Goal: Information Seeking & Learning: Learn about a topic

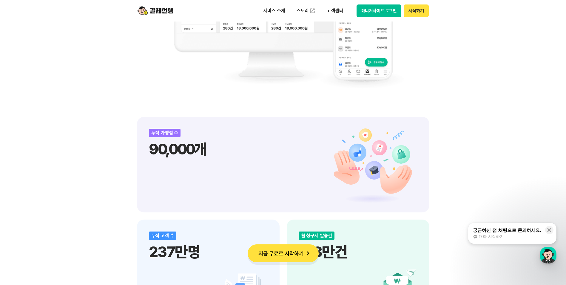
scroll to position [717, 0]
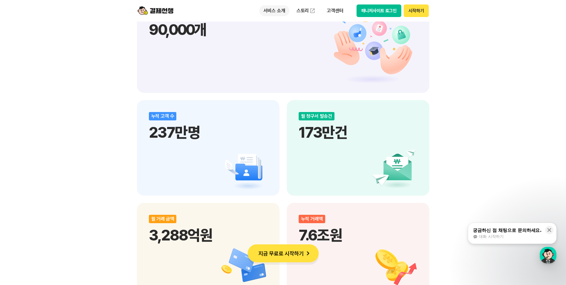
click at [280, 11] on p "서비스 소개" at bounding box center [274, 10] width 30 height 11
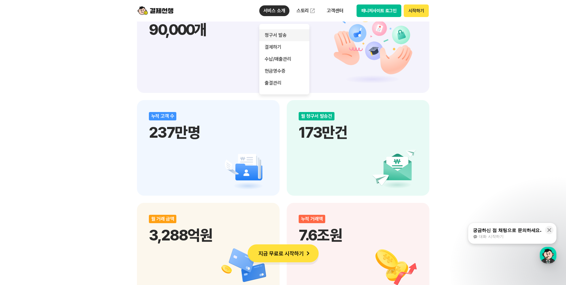
click at [288, 37] on link "청구서 발송" at bounding box center [284, 35] width 50 height 12
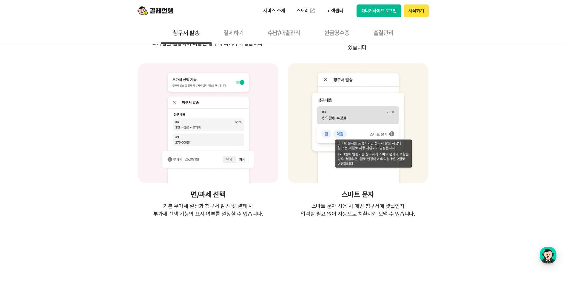
scroll to position [1343, 0]
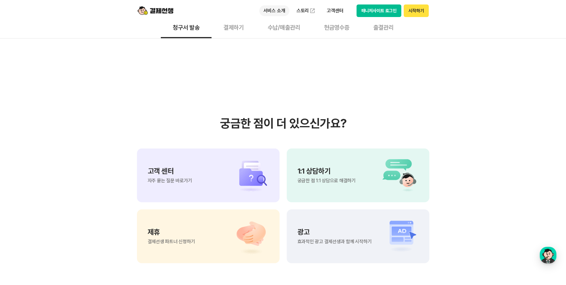
click at [278, 11] on p "서비스 소개" at bounding box center [274, 10] width 30 height 11
click at [282, 43] on link "결제하기" at bounding box center [284, 47] width 50 height 12
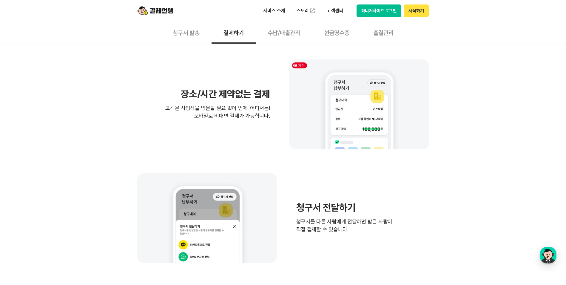
scroll to position [239, 0]
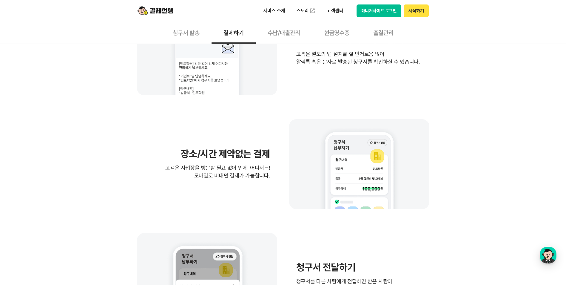
click at [281, 33] on button "수납/매출관리" at bounding box center [284, 32] width 56 height 22
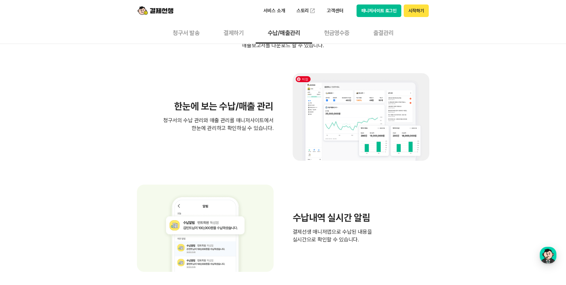
scroll to position [388, 0]
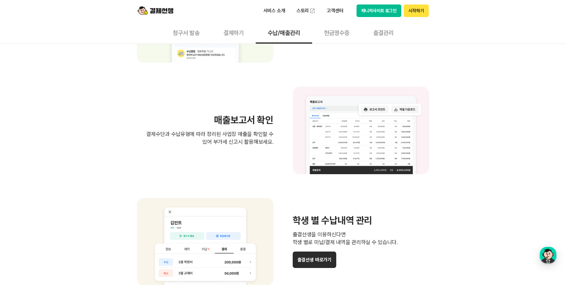
click at [343, 36] on button "현금영수증" at bounding box center [336, 32] width 49 height 22
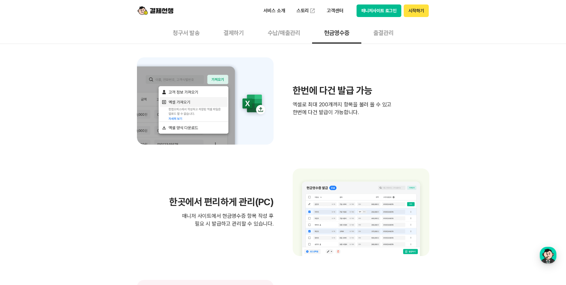
scroll to position [119, 0]
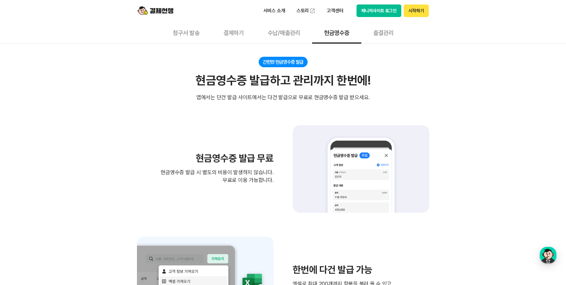
click at [387, 33] on button "출결관리" at bounding box center [384, 32] width 44 height 22
